Goal: Task Accomplishment & Management: Complete application form

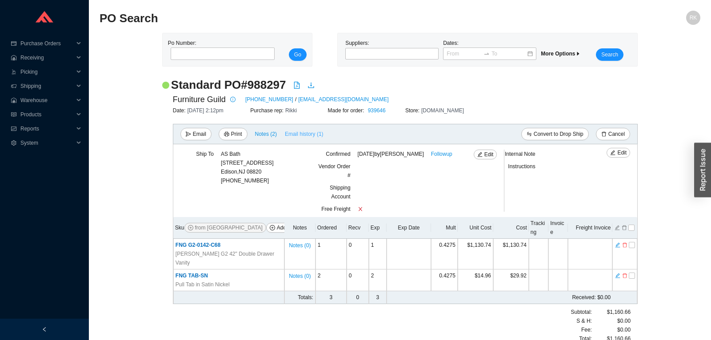
click at [297, 136] on span "Email history (1)" at bounding box center [304, 134] width 39 height 9
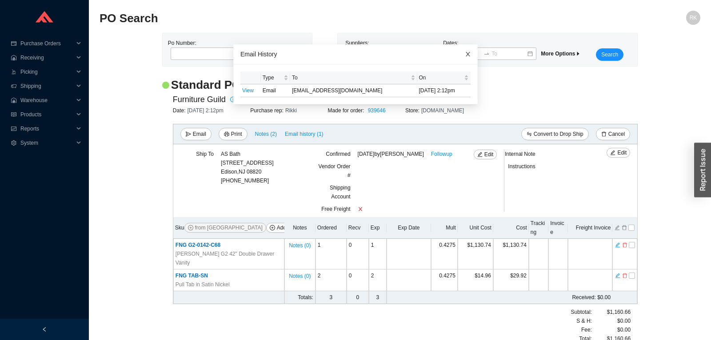
click at [465, 52] on icon "close" at bounding box center [468, 54] width 6 height 6
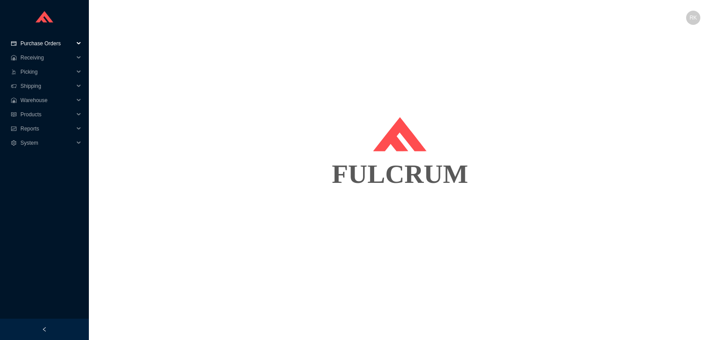
click at [44, 43] on span "Purchase Orders" at bounding box center [46, 43] width 53 height 14
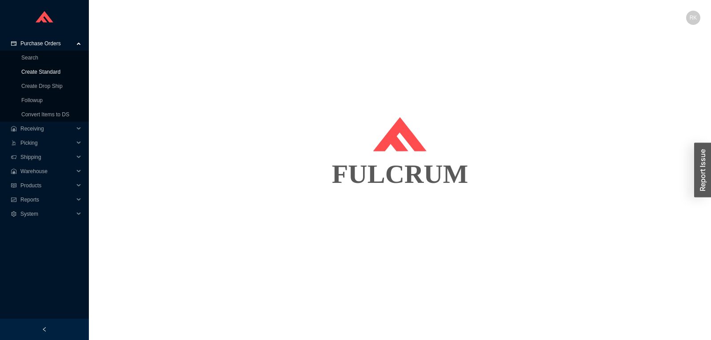
click at [51, 70] on link "Create Standard" at bounding box center [40, 72] width 39 height 6
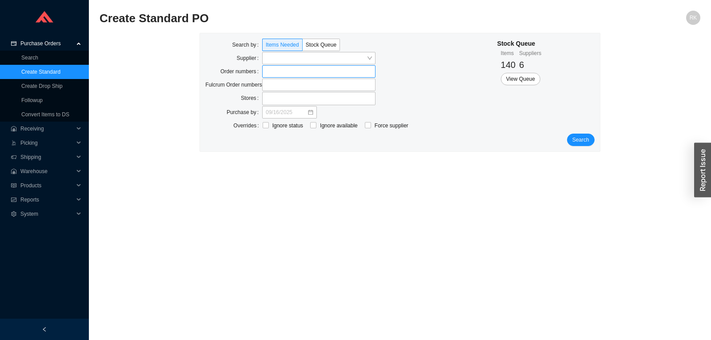
click at [277, 69] on label at bounding box center [318, 71] width 113 height 12
click at [270, 69] on input at bounding box center [266, 72] width 6 height 10
type input "940158"
click at [582, 142] on span "Search" at bounding box center [580, 140] width 17 height 9
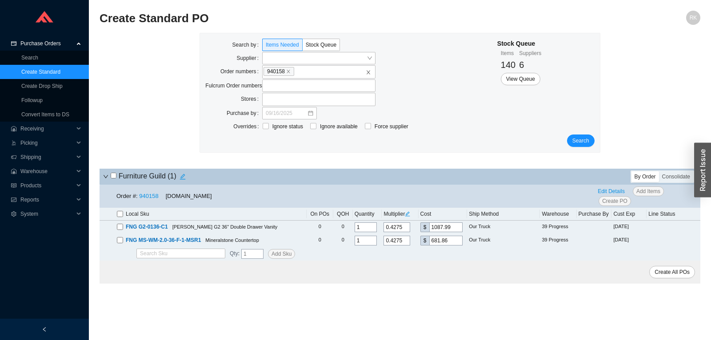
click at [114, 179] on input "checkbox" at bounding box center [114, 176] width 6 height 6
checkbox input "true"
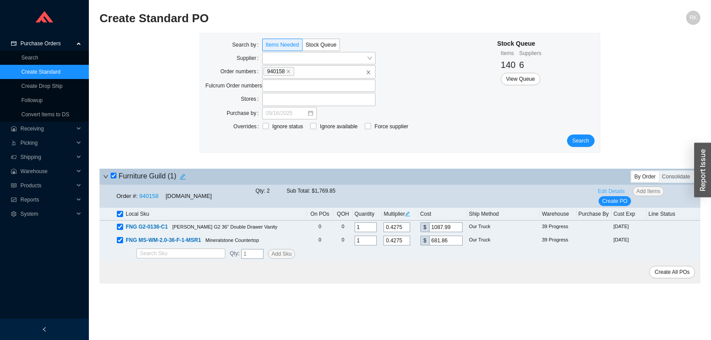
click at [605, 193] on span "Edit Details" at bounding box center [611, 191] width 27 height 9
select select "5"
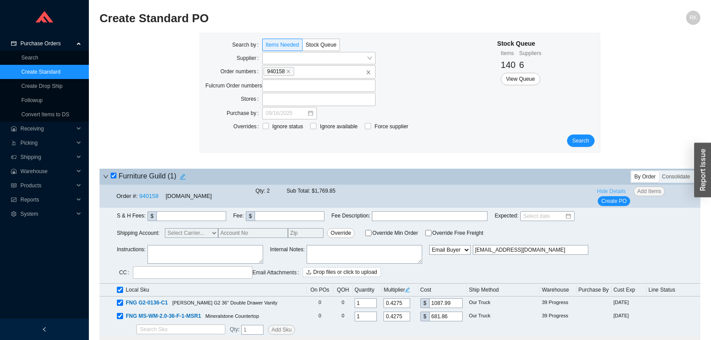
scroll to position [18, 0]
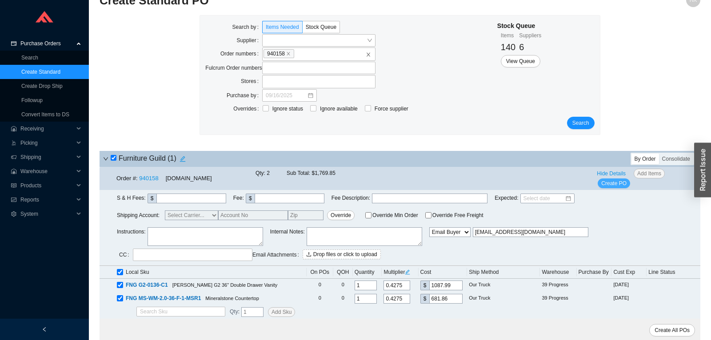
click at [615, 184] on span "Create PO" at bounding box center [613, 183] width 25 height 9
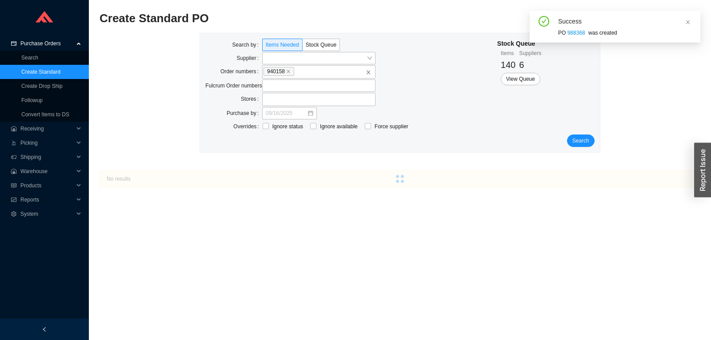
scroll to position [0, 0]
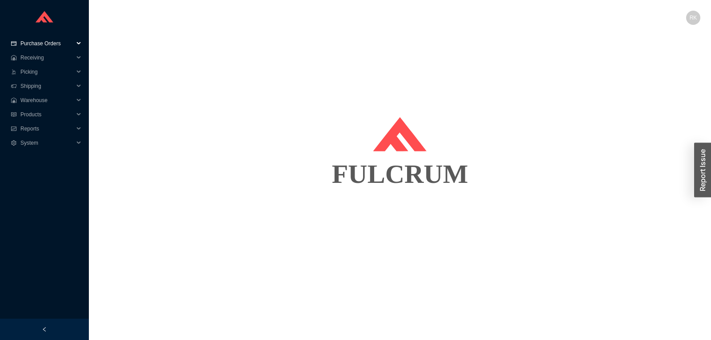
click at [43, 43] on span "Purchase Orders" at bounding box center [46, 43] width 53 height 14
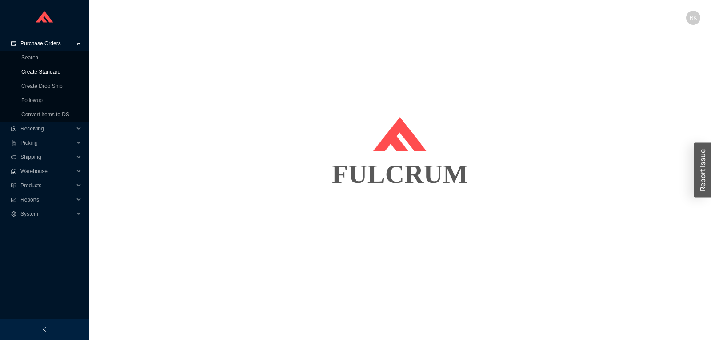
click at [46, 71] on link "Create Standard" at bounding box center [40, 72] width 39 height 6
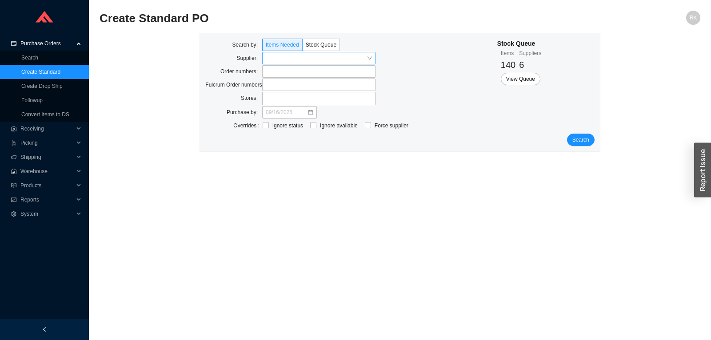
click at [303, 55] on input "search" at bounding box center [316, 58] width 101 height 12
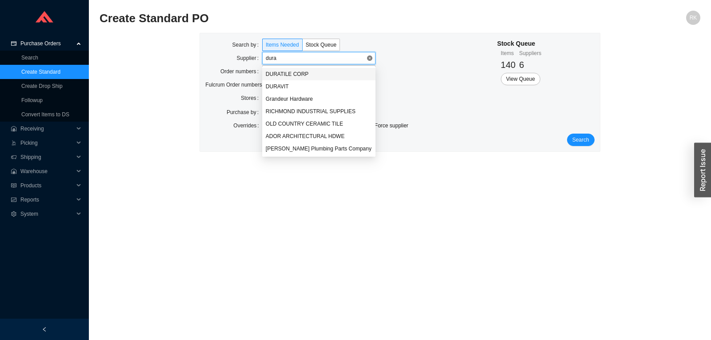
type input "durav"
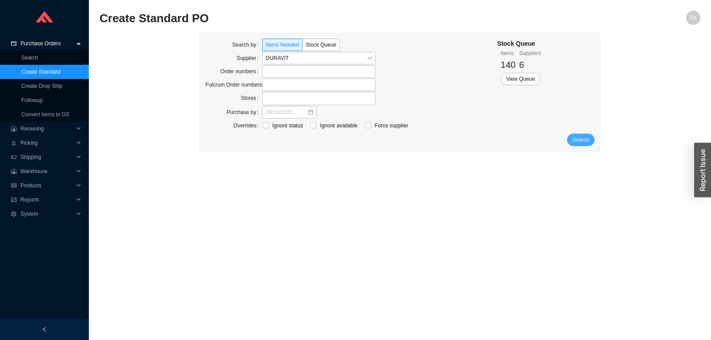
click at [583, 134] on button "Search" at bounding box center [581, 140] width 28 height 12
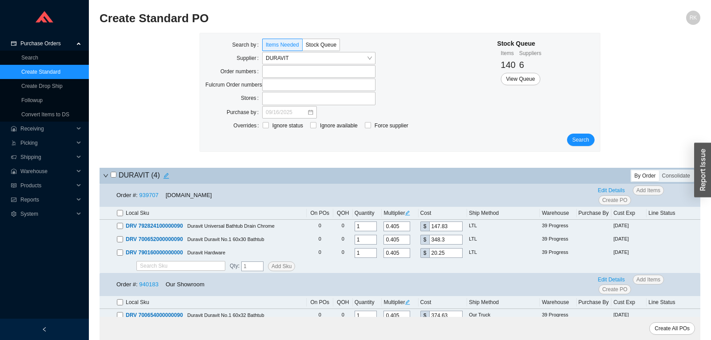
click at [113, 175] on input "checkbox" at bounding box center [114, 175] width 6 height 6
checkbox input "true"
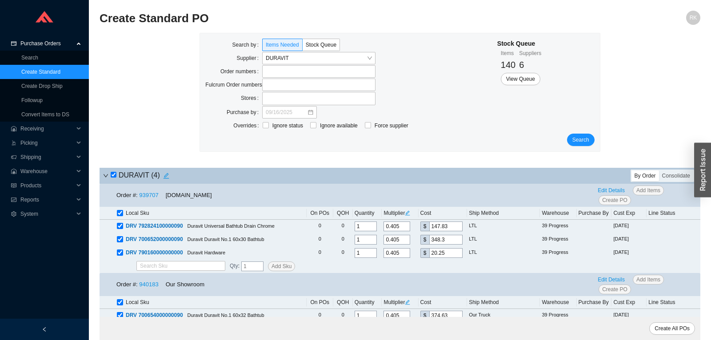
checkbox input "true"
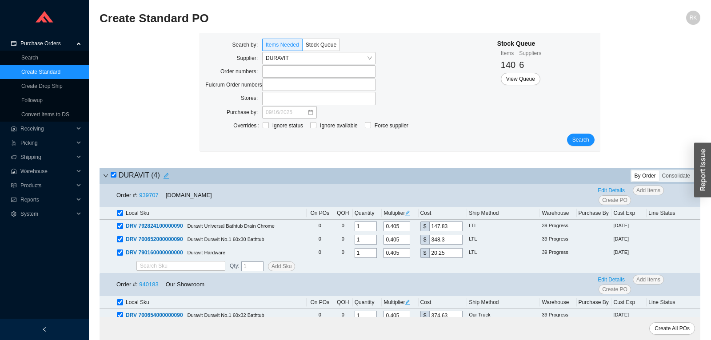
checkbox input "true"
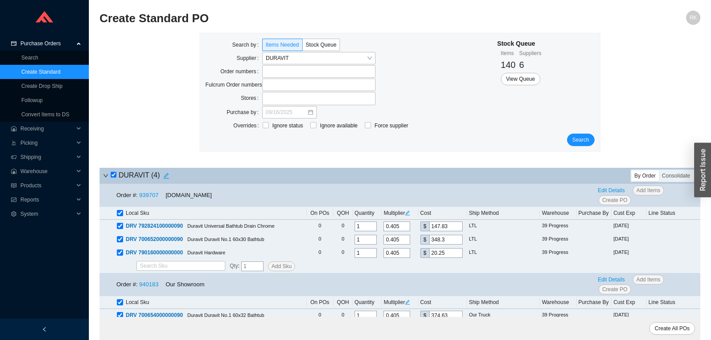
checkbox input "true"
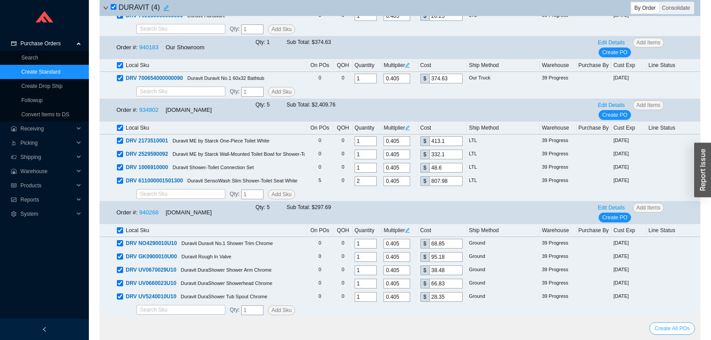
click at [663, 326] on span "Create All POs" at bounding box center [671, 328] width 35 height 9
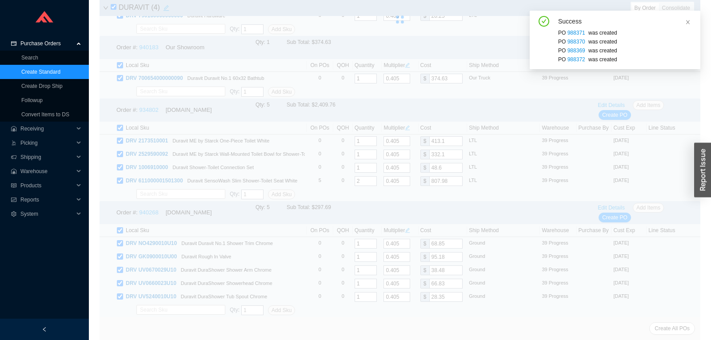
scroll to position [0, 0]
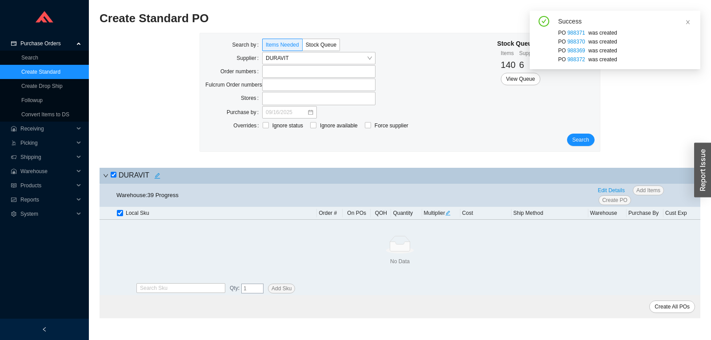
click at [410, 296] on div "Create All POs" at bounding box center [400, 306] width 601 height 23
